Goal: Information Seeking & Learning: Understand process/instructions

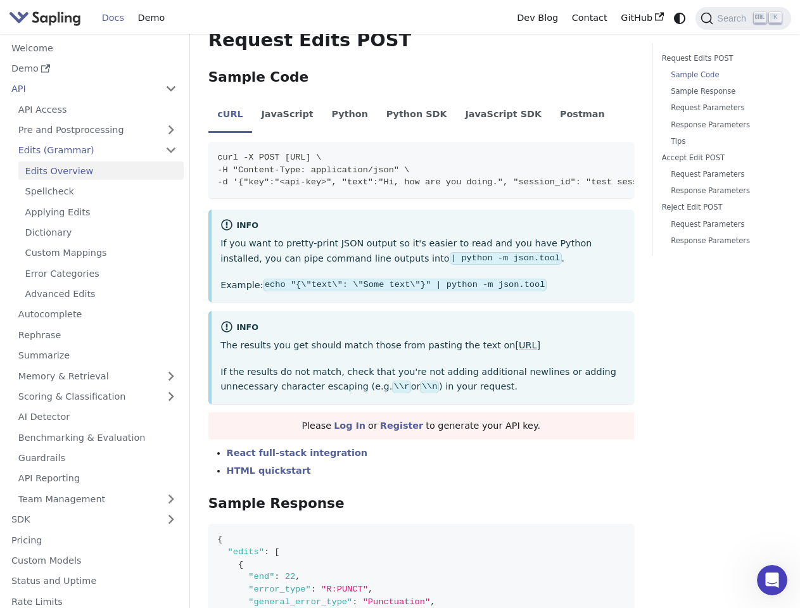
click at [400, 321] on div "info" at bounding box center [423, 328] width 404 height 15
click at [680, 18] on icon "Switch between dark and light mode (currently system mode)" at bounding box center [679, 18] width 11 height 11
click at [743, 18] on span "Search" at bounding box center [734, 18] width 41 height 10
click at [170, 89] on button "Collapse sidebar category 'API'" at bounding box center [170, 89] width 25 height 18
click at [97, 130] on link "Pre and Postprocessing" at bounding box center [97, 130] width 172 height 18
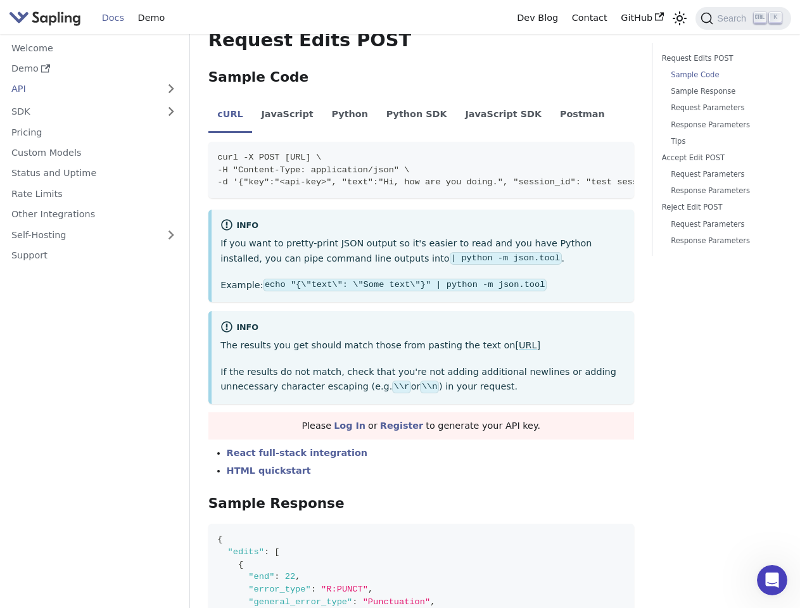
click at [97, 150] on link "Edits (Grammar)" at bounding box center [97, 153] width 172 height 18
click at [97, 376] on nav "Welcome Demo API API Access Pre and Postprocessing Preprocessing Postprocessing…" at bounding box center [95, 321] width 190 height 574
click at [97, 397] on nav "Welcome Demo API API Access Pre and Postprocessing Preprocessing Postprocessing…" at bounding box center [95, 321] width 190 height 574
click at [97, 499] on nav "Welcome Demo API API Access Pre and Postprocessing Preprocessing Postprocessing…" at bounding box center [95, 321] width 190 height 574
click at [170, 520] on nav "Welcome Demo API API Access Pre and Postprocessing Preprocessing Postprocessing…" at bounding box center [95, 321] width 190 height 574
